Goal: Task Accomplishment & Management: Manage account settings

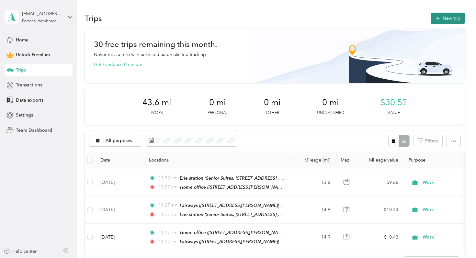
click at [439, 18] on icon "button" at bounding box center [437, 18] width 4 height 4
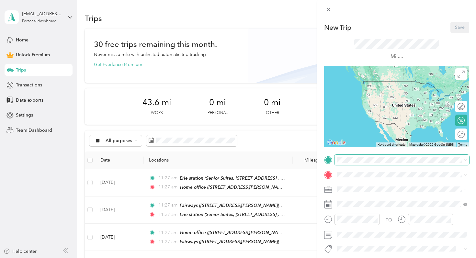
click at [371, 162] on span at bounding box center [401, 160] width 135 height 10
click at [365, 189] on div "Home office [STREET_ADDRESS][PERSON_NAME]" at bounding box center [387, 189] width 77 height 14
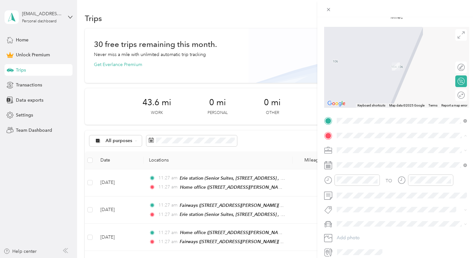
click at [357, 153] on li "[STREET_ADDRESS][PERSON_NAME][PERSON_NAME][US_STATE]" at bounding box center [401, 161] width 135 height 18
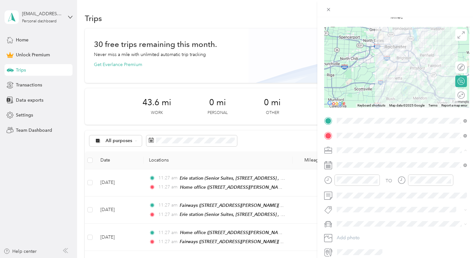
click at [346, 165] on li "Work" at bounding box center [401, 161] width 135 height 11
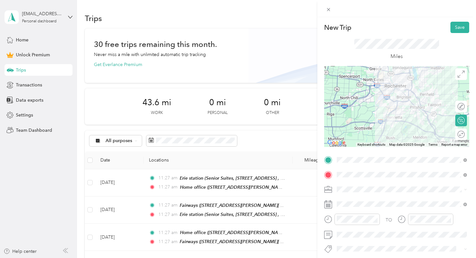
click at [400, 118] on div at bounding box center [396, 106] width 145 height 81
click at [399, 117] on div at bounding box center [396, 106] width 145 height 81
click at [392, 112] on div at bounding box center [396, 106] width 145 height 81
click at [395, 103] on div at bounding box center [396, 106] width 145 height 81
click at [406, 100] on div at bounding box center [396, 106] width 145 height 81
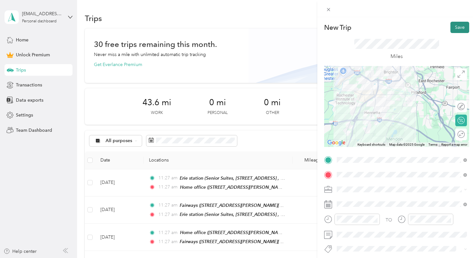
click at [456, 29] on button "Save" at bounding box center [459, 27] width 19 height 11
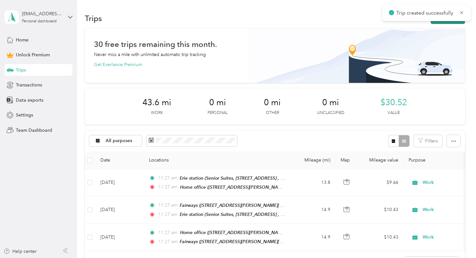
click at [445, 23] on button "New trip" at bounding box center [447, 18] width 34 height 11
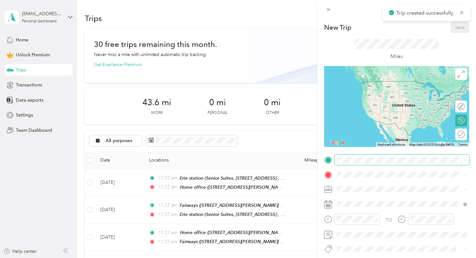
click at [349, 162] on span at bounding box center [401, 160] width 135 height 10
click at [362, 184] on span "[STREET_ADDRESS][PERSON_NAME][PERSON_NAME][US_STATE]" at bounding box center [407, 185] width 116 height 11
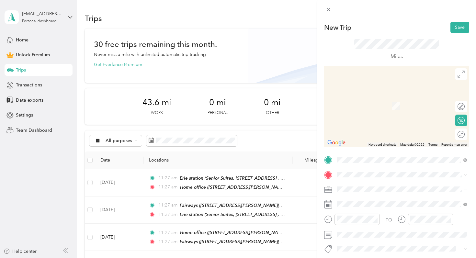
click at [329, 161] on icon at bounding box center [328, 160] width 6 height 6
click at [363, 156] on span "Senior Suites, [STREET_ADDRESS], [PERSON_NAME], [GEOGRAPHIC_DATA], [GEOGRAPHIC_…" at bounding box center [404, 149] width 110 height 12
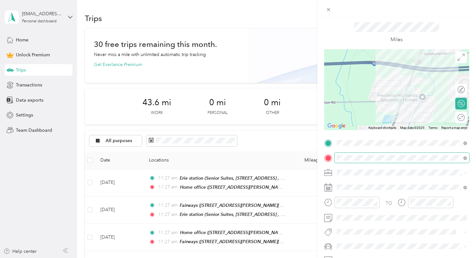
scroll to position [20, 0]
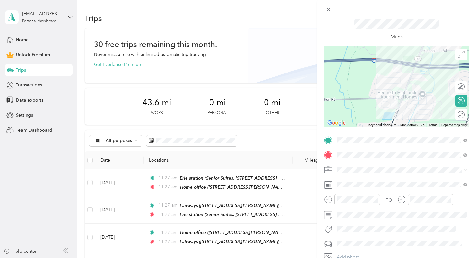
click at [360, 78] on div "Work" at bounding box center [402, 77] width 126 height 7
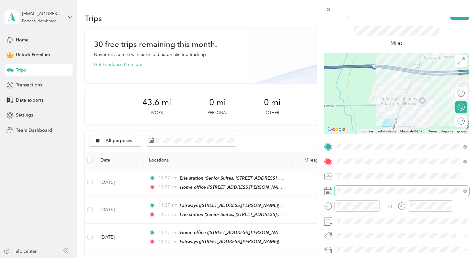
scroll to position [0, 0]
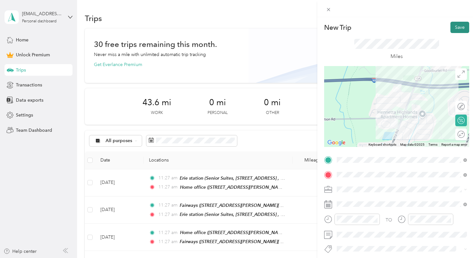
click at [459, 27] on button "Save" at bounding box center [459, 27] width 19 height 11
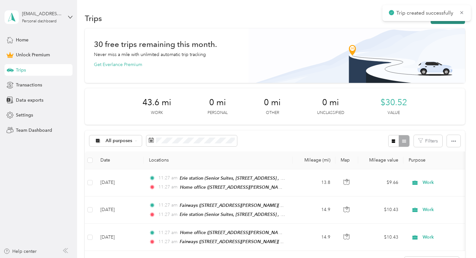
click at [445, 23] on button "New trip" at bounding box center [447, 18] width 34 height 11
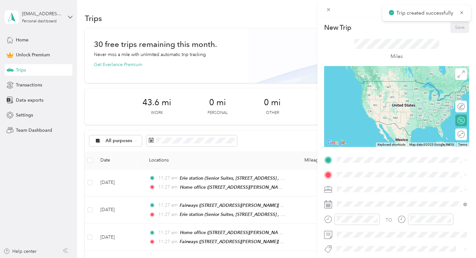
click at [362, 153] on div "New Trip Save This trip cannot be edited because it is either under review, app…" at bounding box center [396, 159] width 145 height 275
click at [354, 242] on div "[GEOGRAPHIC_DATA], [STREET_ADDRESS][PERSON_NAME]" at bounding box center [407, 232] width 116 height 20
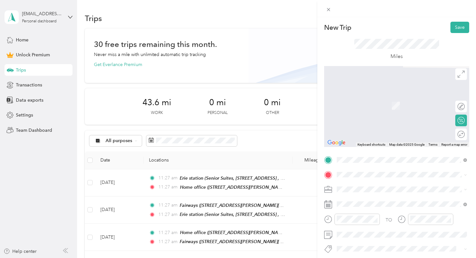
click at [364, 128] on span "[STREET_ADDRESS][PERSON_NAME][PERSON_NAME]" at bounding box center [405, 124] width 113 height 5
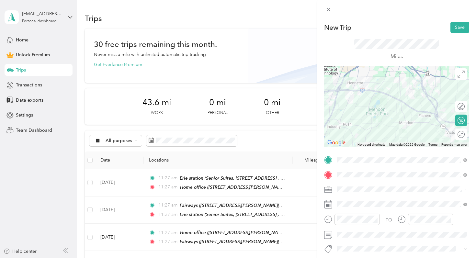
click at [350, 98] on div "Work" at bounding box center [402, 98] width 126 height 7
click at [457, 27] on button "Save" at bounding box center [459, 27] width 19 height 11
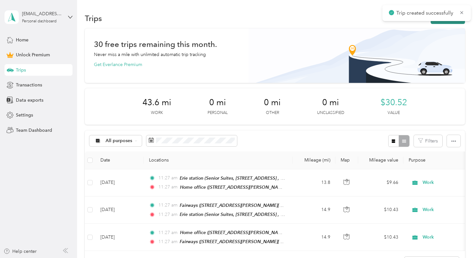
click at [454, 23] on button "New trip" at bounding box center [447, 18] width 34 height 11
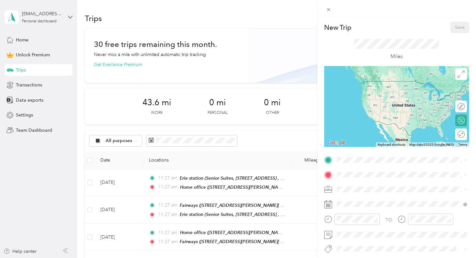
click at [360, 209] on strong "Fairways" at bounding box center [358, 206] width 18 height 6
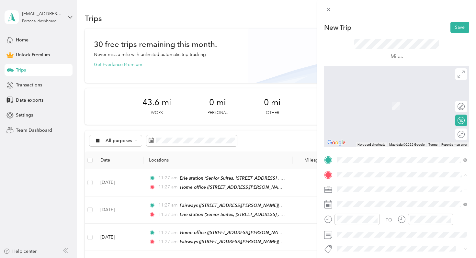
click at [365, 156] on div "[GEOGRAPHIC_DATA], [STREET_ADDRESS][PERSON_NAME]" at bounding box center [407, 146] width 116 height 20
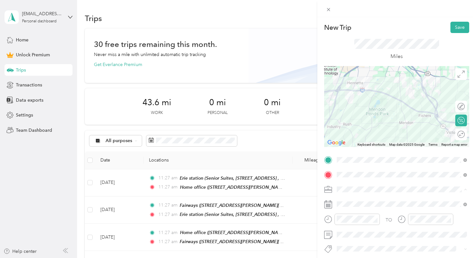
click at [357, 99] on div "Work" at bounding box center [402, 98] width 126 height 7
click at [463, 26] on button "Save" at bounding box center [459, 27] width 19 height 11
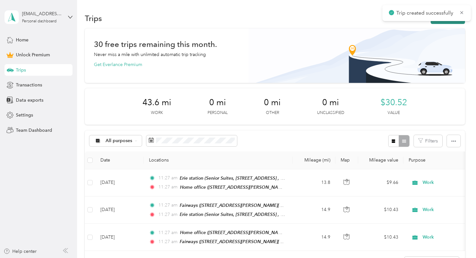
click at [458, 22] on button "New trip" at bounding box center [447, 18] width 34 height 11
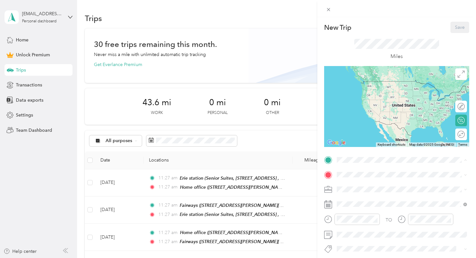
click at [354, 216] on div "Fairways [STREET_ADDRESS][PERSON_NAME][PERSON_NAME]" at bounding box center [405, 210] width 113 height 14
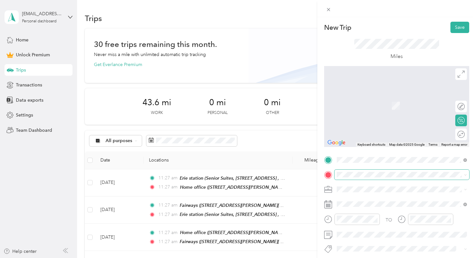
click at [351, 177] on span at bounding box center [401, 175] width 135 height 10
click at [351, 243] on div "[GEOGRAPHIC_DATA], [STREET_ADDRESS][PERSON_NAME]" at bounding box center [407, 240] width 116 height 20
click at [369, 104] on span "[STREET_ADDRESS][PERSON_NAME]" at bounding box center [387, 105] width 77 height 5
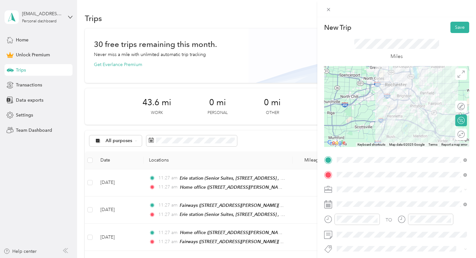
click at [351, 103] on ol "Work Personal Physician Other Charity Medical Moving Commute" at bounding box center [401, 138] width 135 height 91
click at [459, 28] on button "Save" at bounding box center [459, 27] width 19 height 11
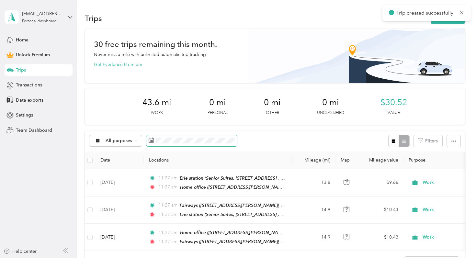
click at [187, 144] on span at bounding box center [191, 140] width 91 height 11
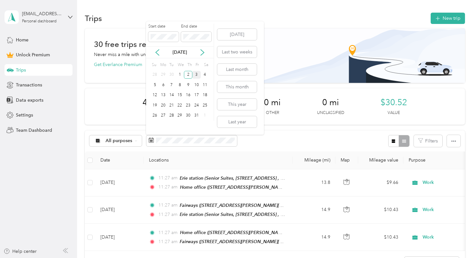
click at [196, 75] on div "3" at bounding box center [196, 75] width 8 height 8
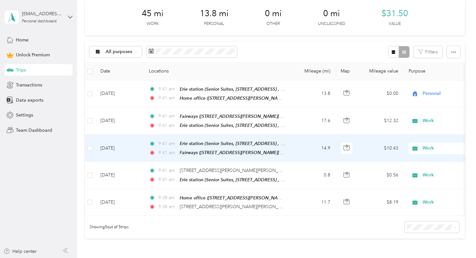
scroll to position [91, 0]
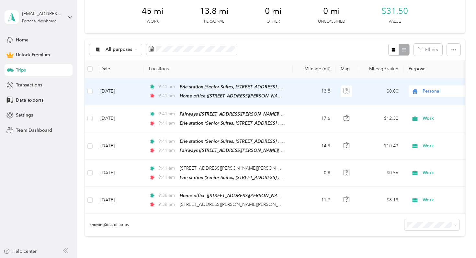
click at [435, 91] on span "Personal" at bounding box center [451, 91] width 59 height 7
click at [418, 107] on ol "Work Personal Physician Other Charity Medical Moving Commute" at bounding box center [435, 143] width 80 height 91
click at [424, 93] on span "Personal" at bounding box center [451, 91] width 59 height 7
click at [417, 103] on span "Work" at bounding box center [441, 103] width 60 height 7
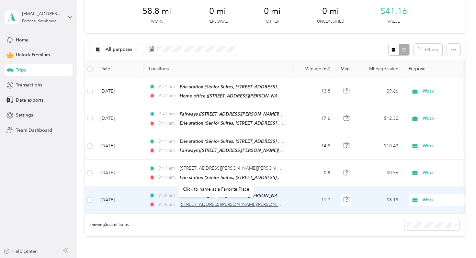
click at [225, 205] on span "[STREET_ADDRESS][PERSON_NAME][PERSON_NAME]" at bounding box center [236, 204] width 113 height 5
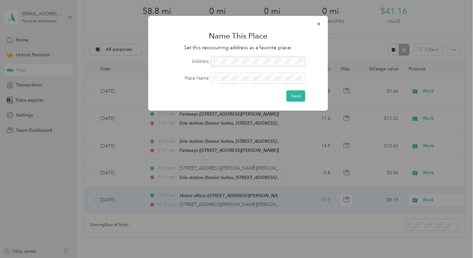
click at [233, 62] on div at bounding box center [258, 61] width 94 height 10
click at [286, 90] on button "Save" at bounding box center [295, 95] width 19 height 11
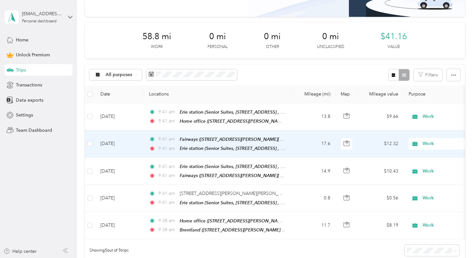
scroll to position [0, 0]
